Goal: Task Accomplishment & Management: Manage account settings

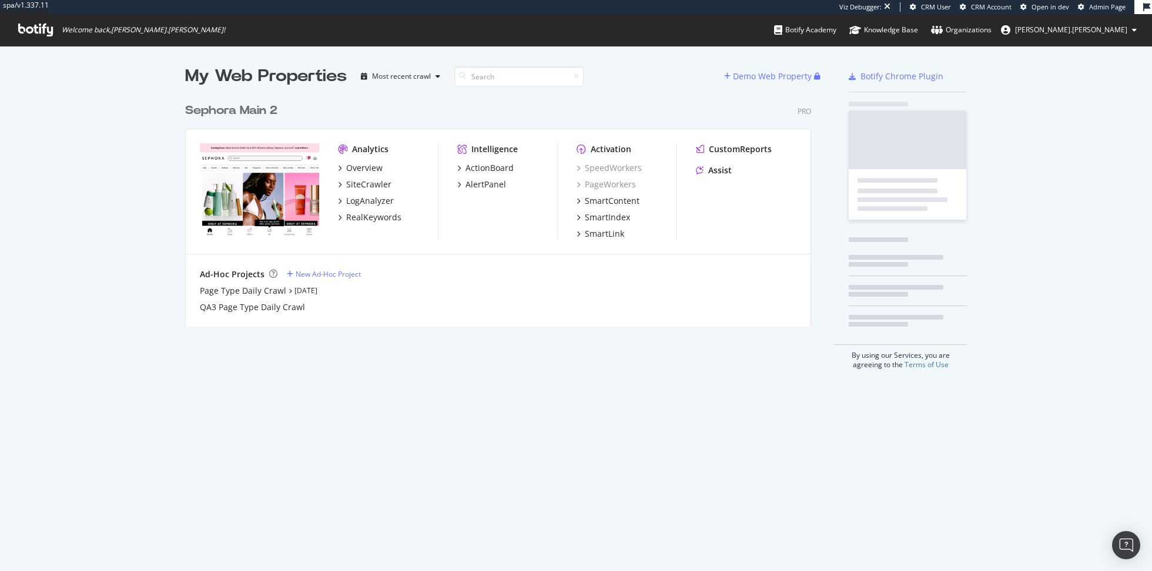
scroll to position [239, 635]
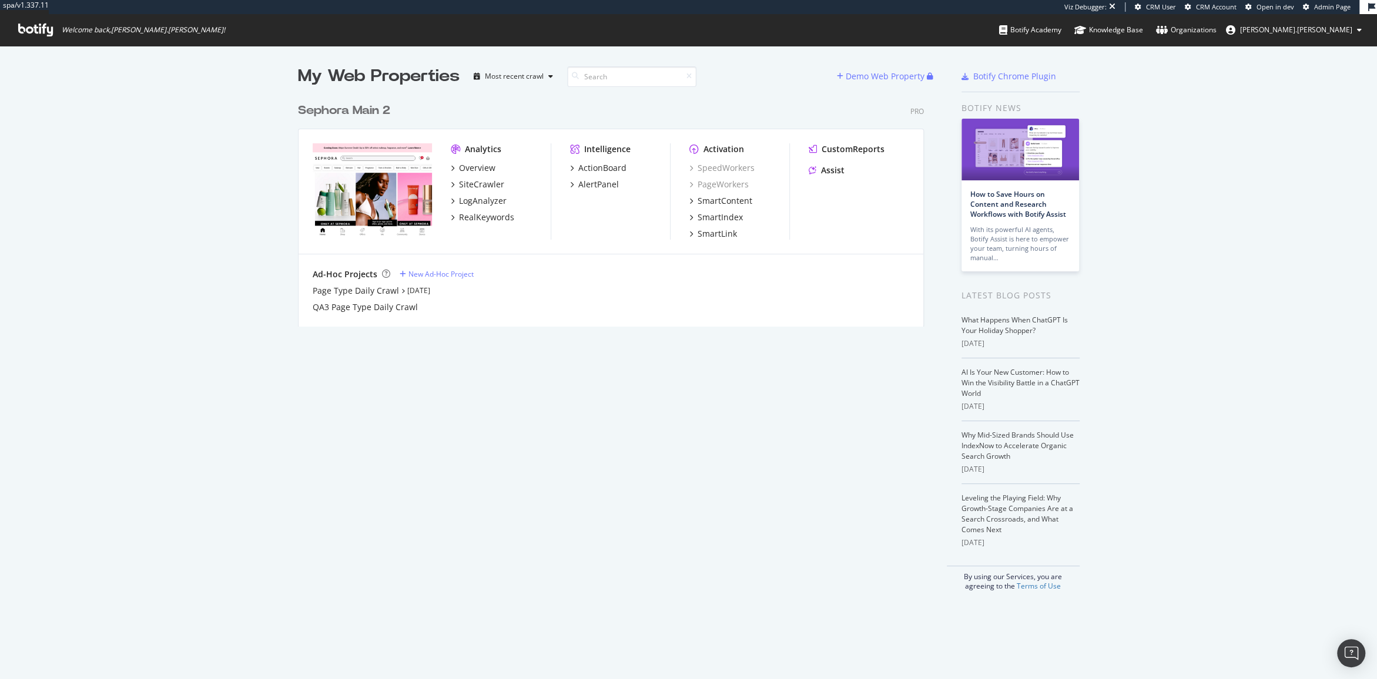
scroll to position [239, 635]
click at [475, 168] on div "Overview" at bounding box center [477, 168] width 36 height 12
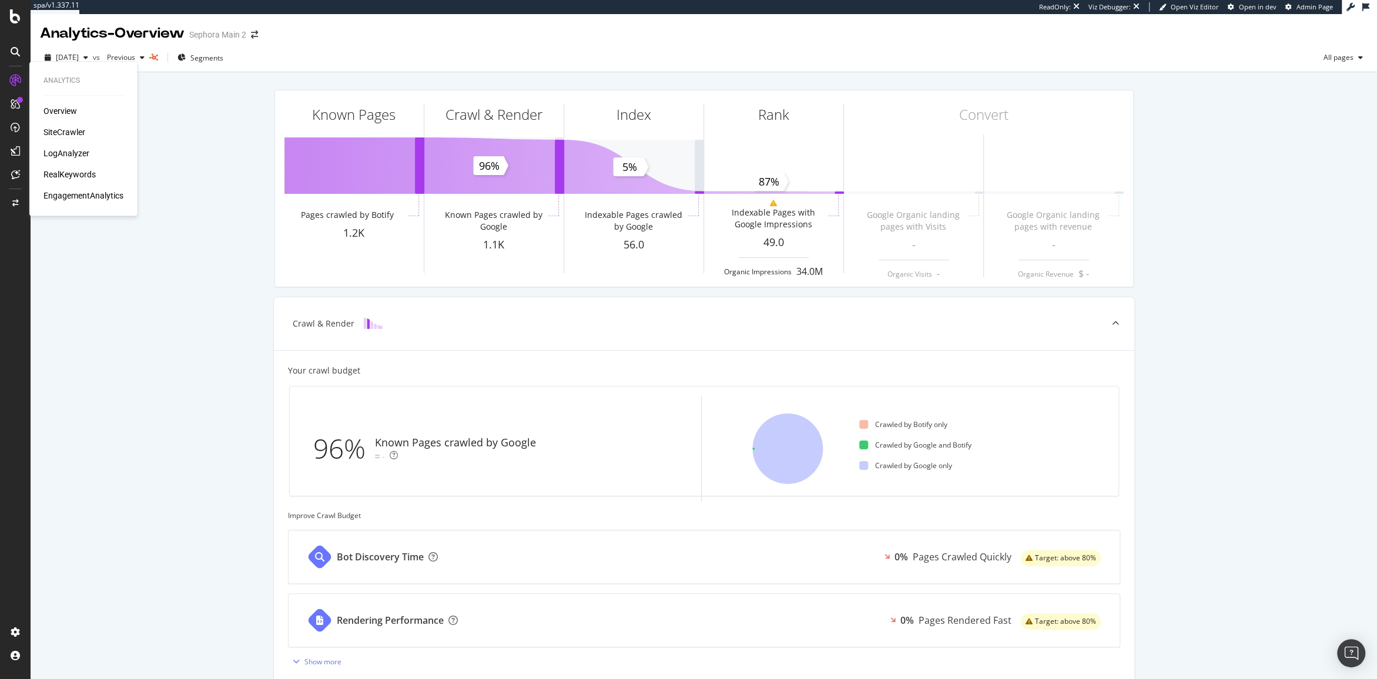
click at [63, 135] on div "SiteCrawler" at bounding box center [64, 132] width 42 height 12
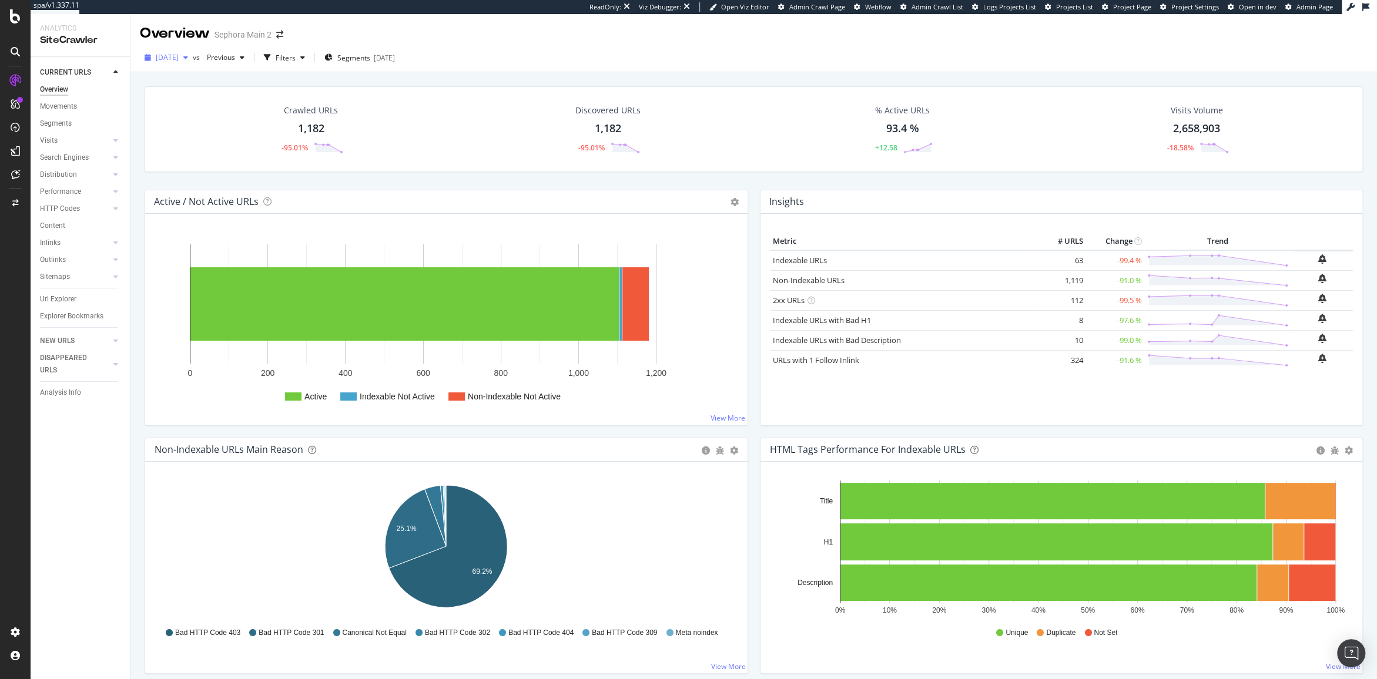
click at [179, 56] on span "2025 Sep. 2nd" at bounding box center [167, 57] width 23 height 10
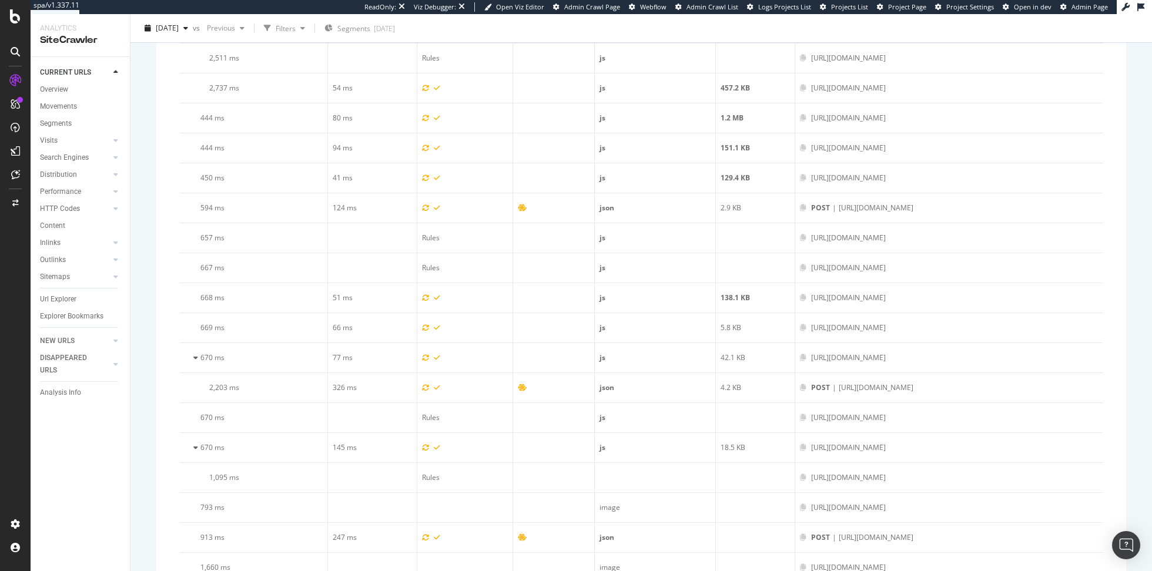
scroll to position [1209, 0]
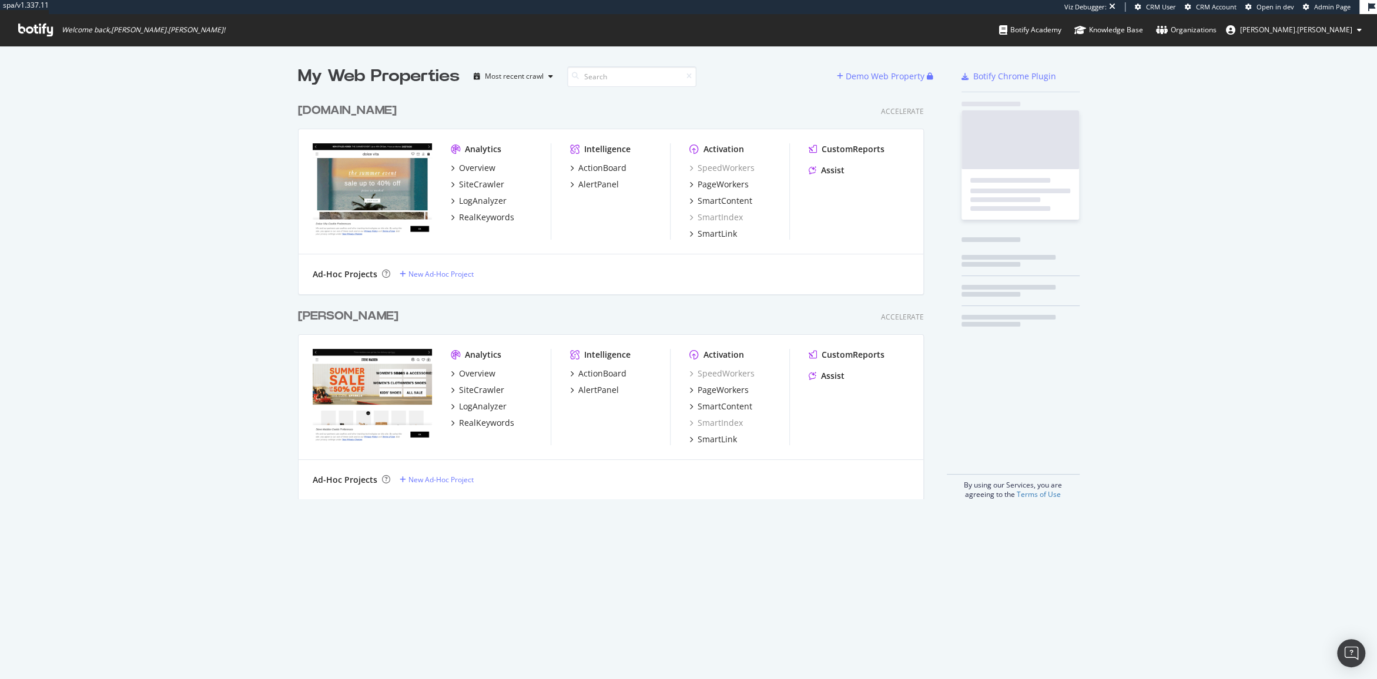
scroll to position [411, 635]
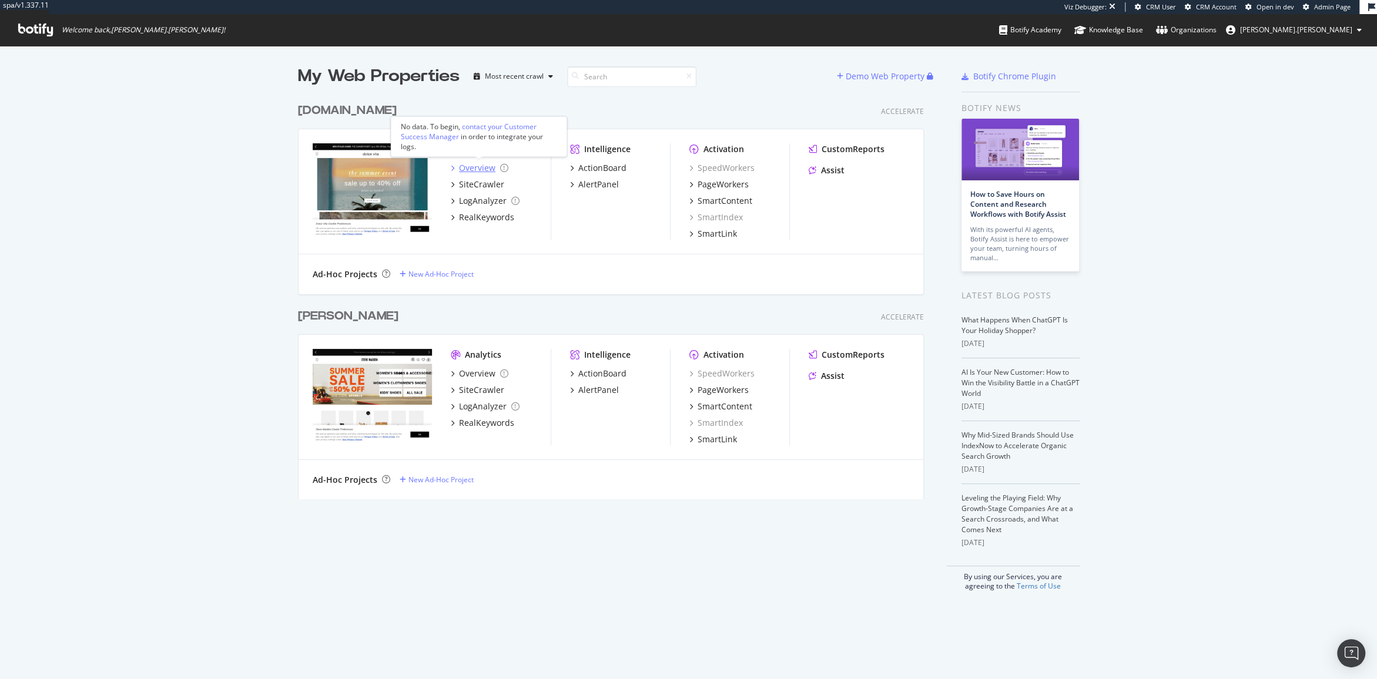
click at [479, 167] on div "Overview" at bounding box center [477, 168] width 36 height 12
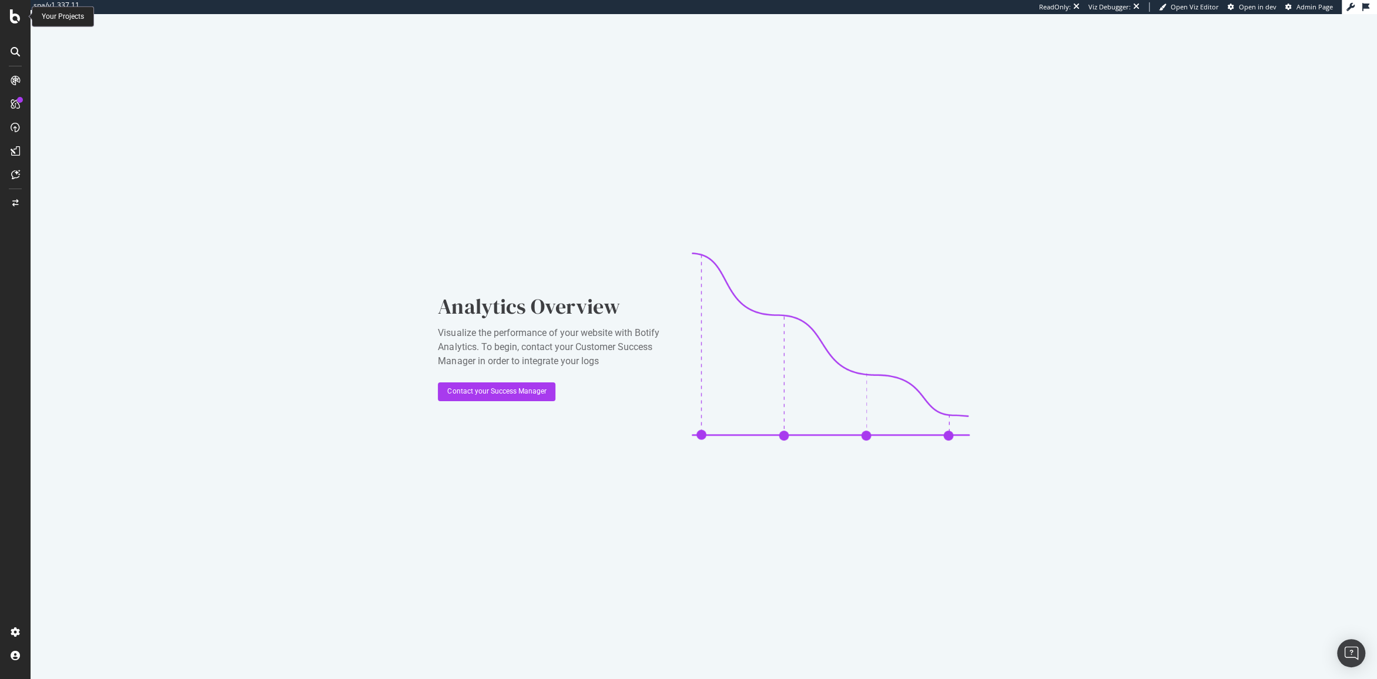
click at [16, 17] on icon at bounding box center [15, 16] width 11 height 14
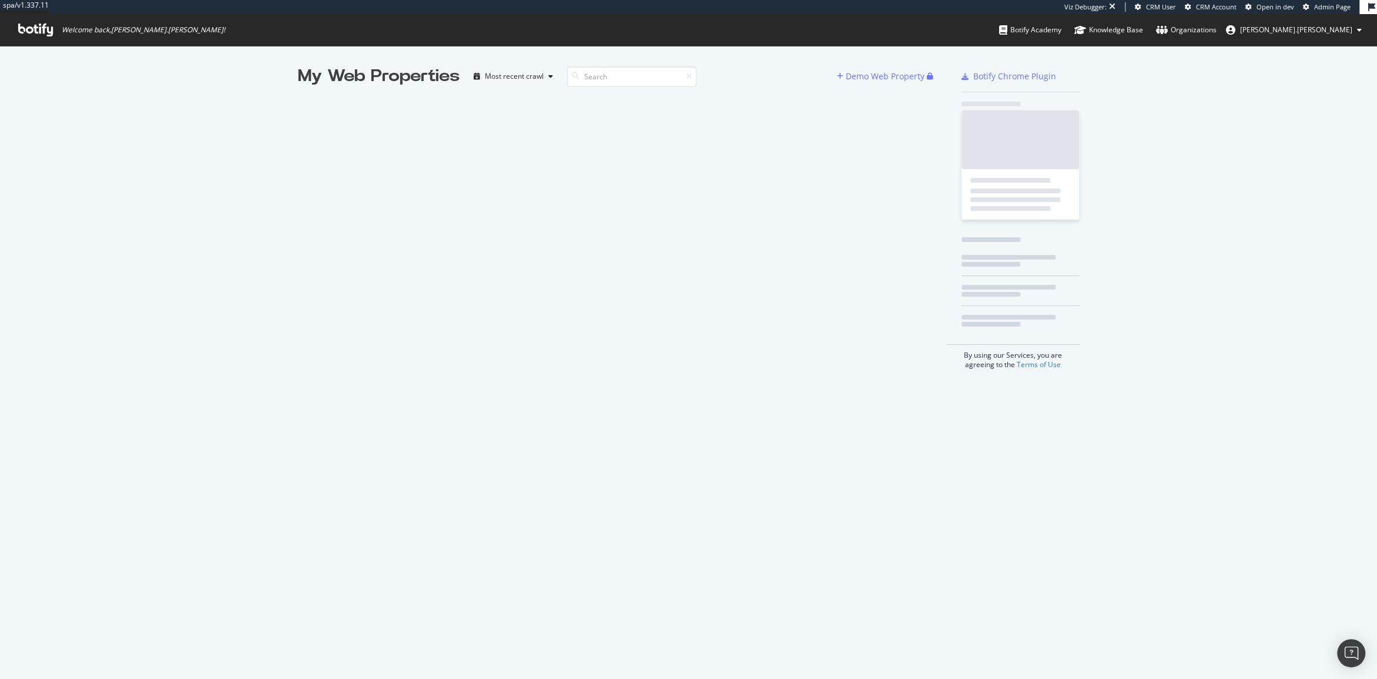
scroll to position [679, 1376]
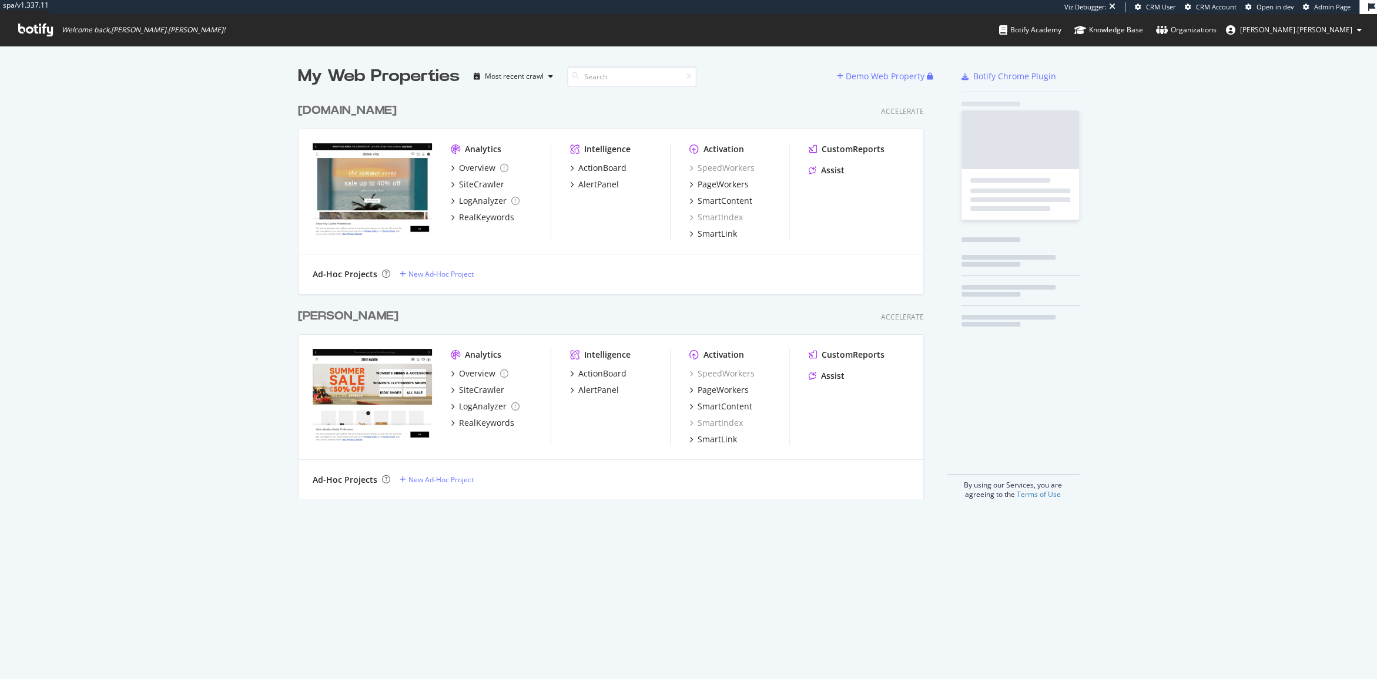
scroll to position [411, 635]
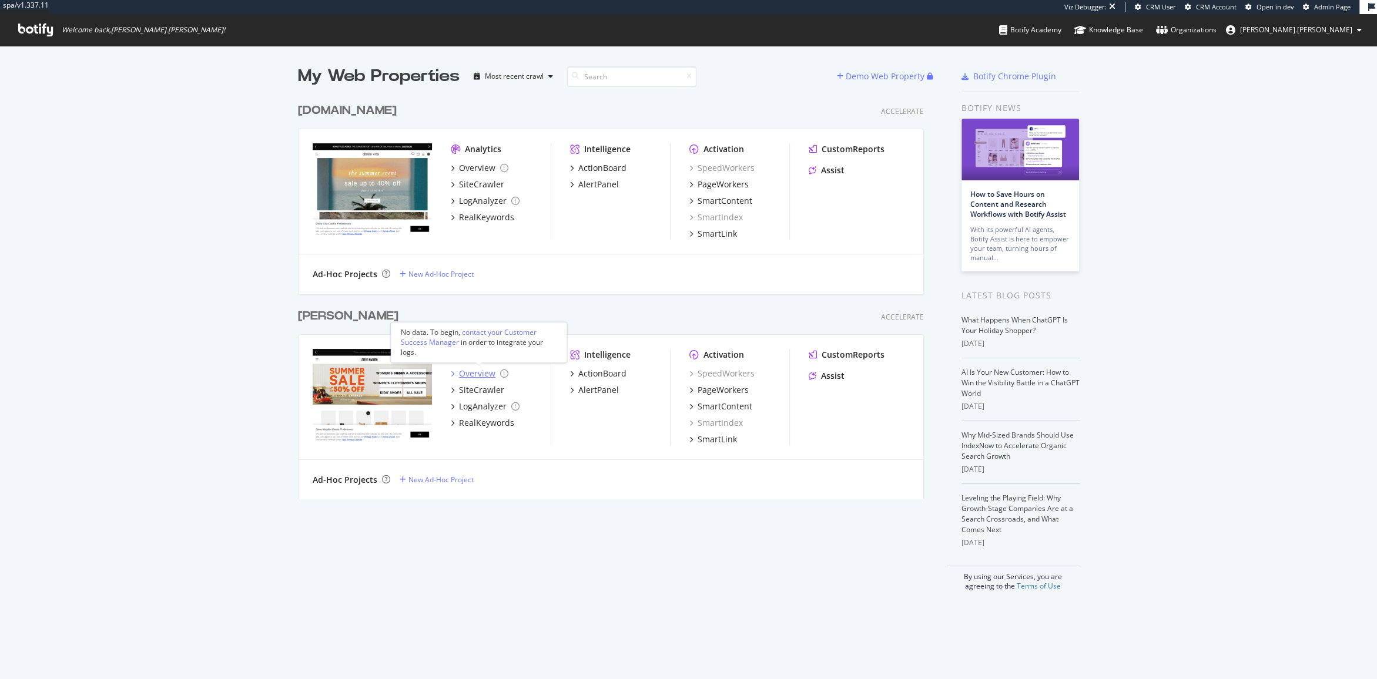
click at [473, 373] on div "Overview" at bounding box center [477, 374] width 36 height 12
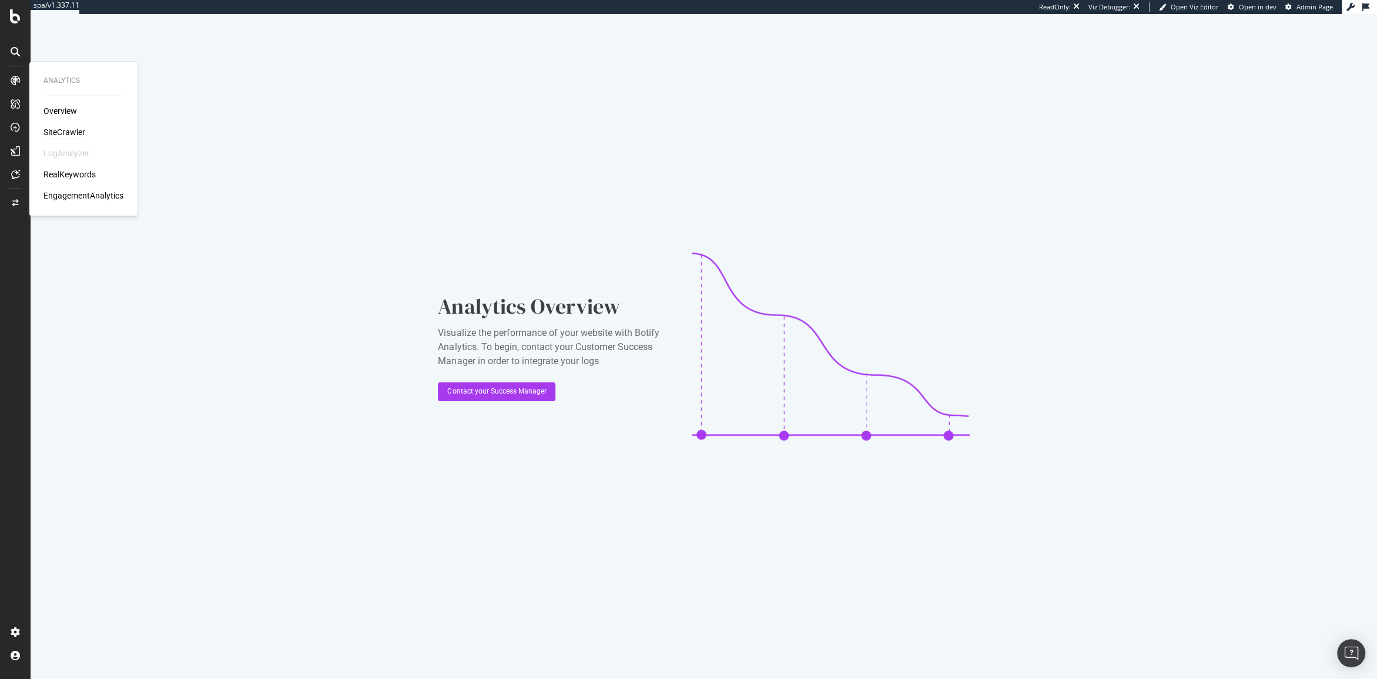
click at [69, 137] on div "SiteCrawler" at bounding box center [64, 132] width 42 height 12
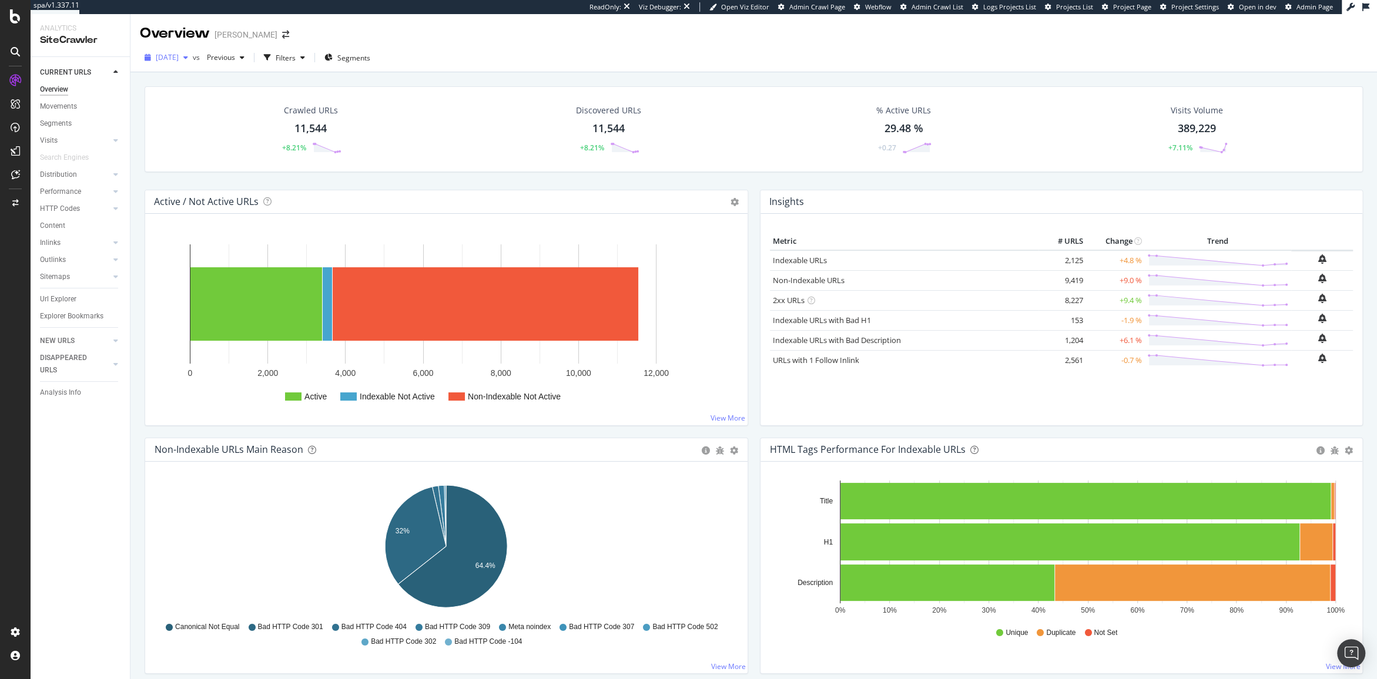
click at [188, 55] on icon "button" at bounding box center [185, 57] width 5 height 7
click at [474, 210] on div "Active / Not Active URLs Chart (by Value) Chart (by Percentage) Table Expand Ex…" at bounding box center [446, 202] width 602 height 24
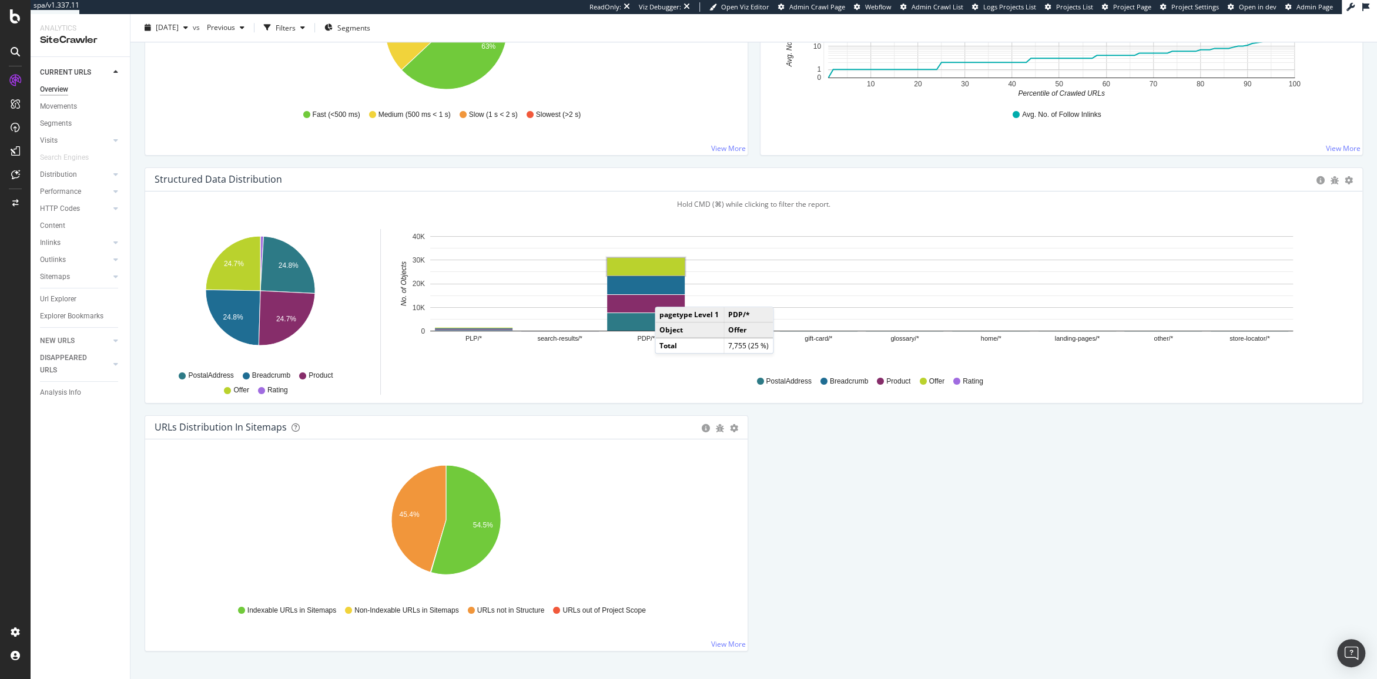
scroll to position [1036, 0]
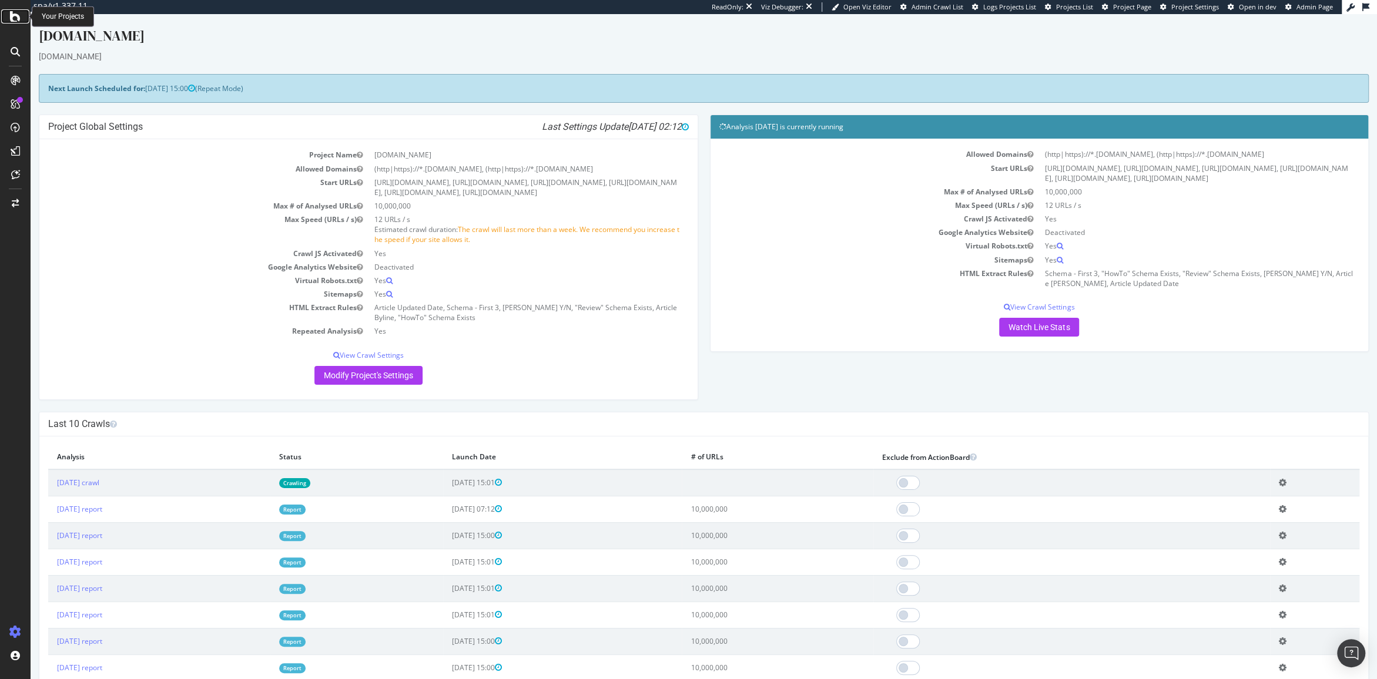
click at [16, 18] on icon at bounding box center [15, 16] width 11 height 14
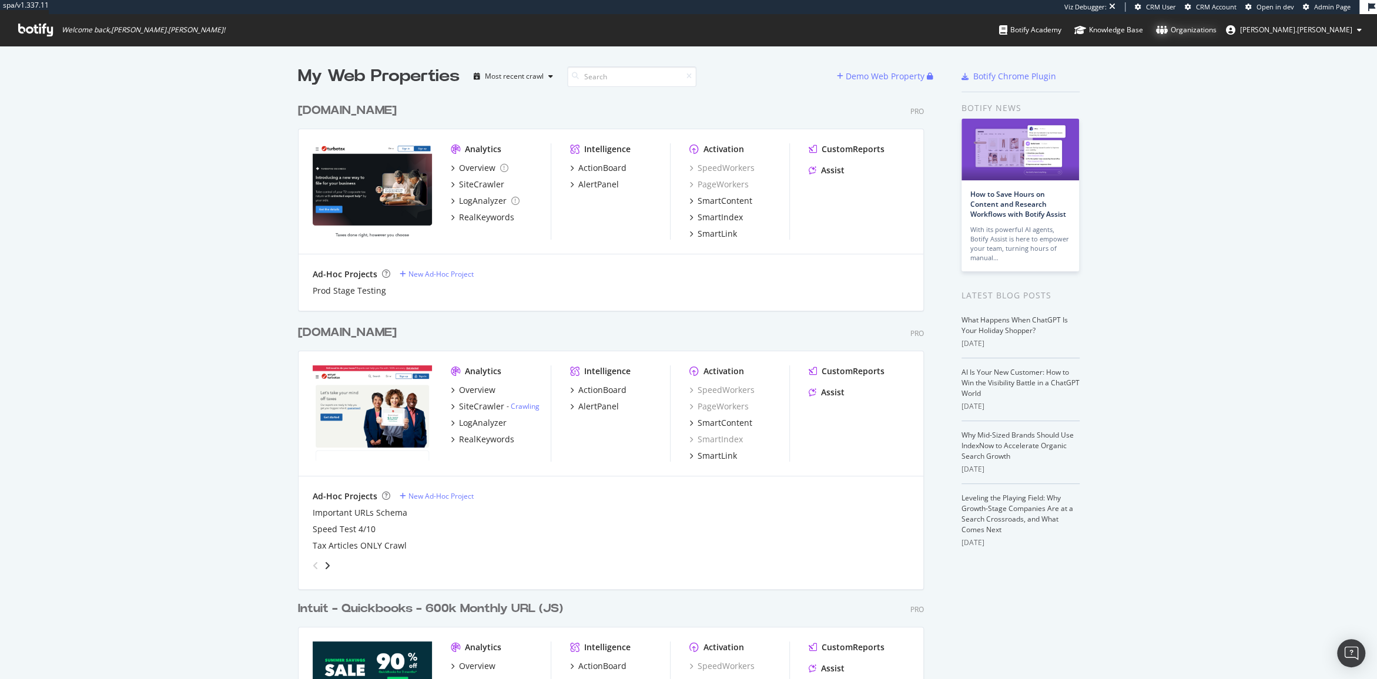
click at [1216, 35] on div "Organizations" at bounding box center [1186, 30] width 61 height 12
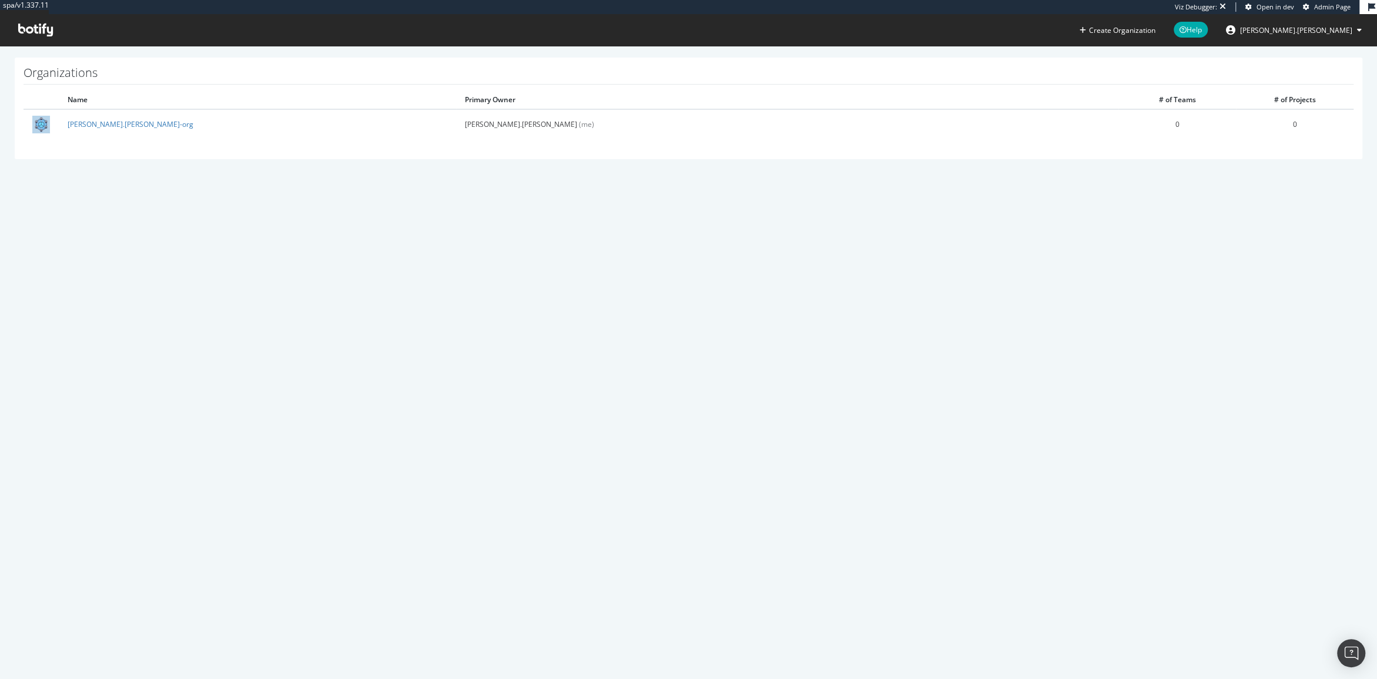
click at [1334, 29] on span "[PERSON_NAME].[PERSON_NAME]" at bounding box center [1296, 30] width 112 height 10
click at [1257, 154] on span "Log Out" at bounding box center [1244, 159] width 25 height 10
